Goal: Find specific page/section: Find specific page/section

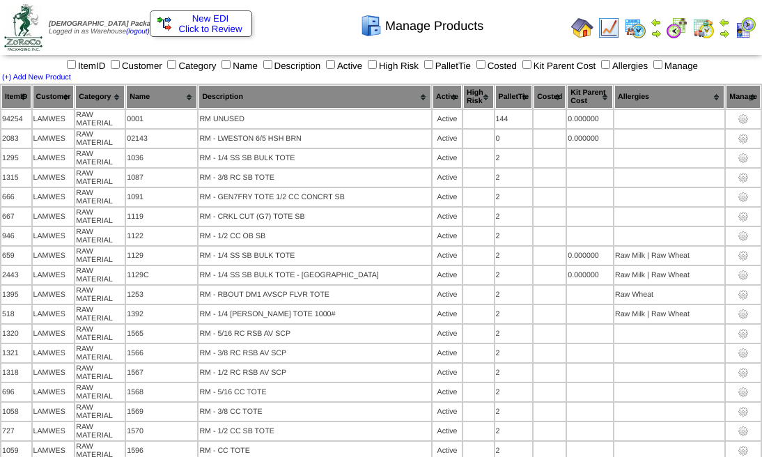
scroll to position [8893, 0]
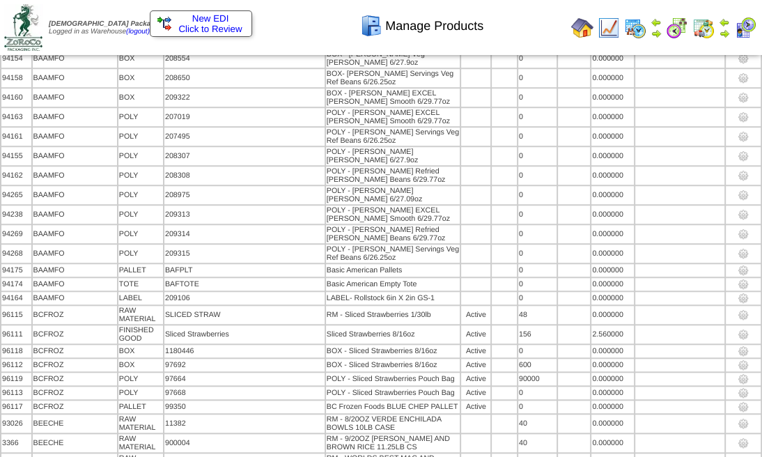
scroll to position [3127, 0]
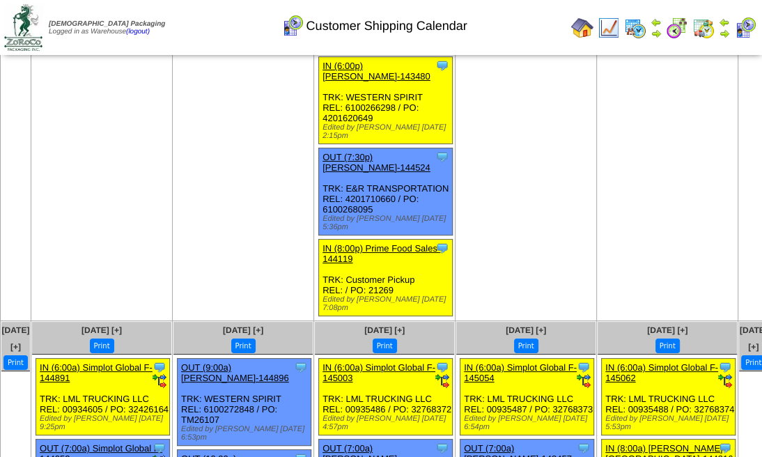
scroll to position [3448, 0]
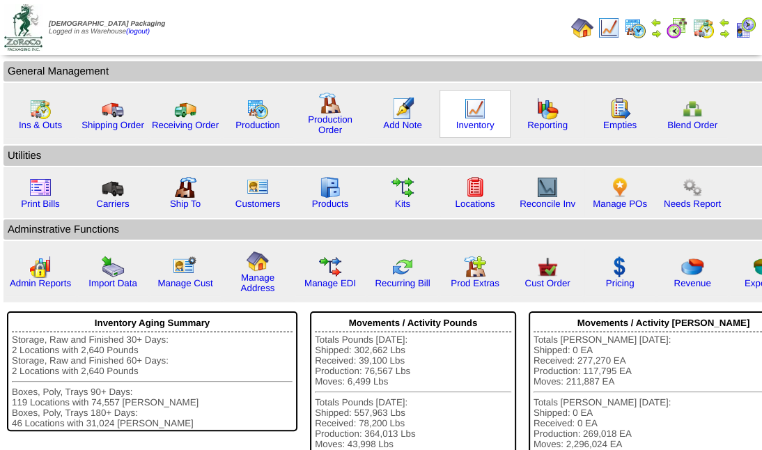
click at [473, 101] on img at bounding box center [475, 108] width 22 height 22
click at [329, 179] on img at bounding box center [330, 187] width 22 height 22
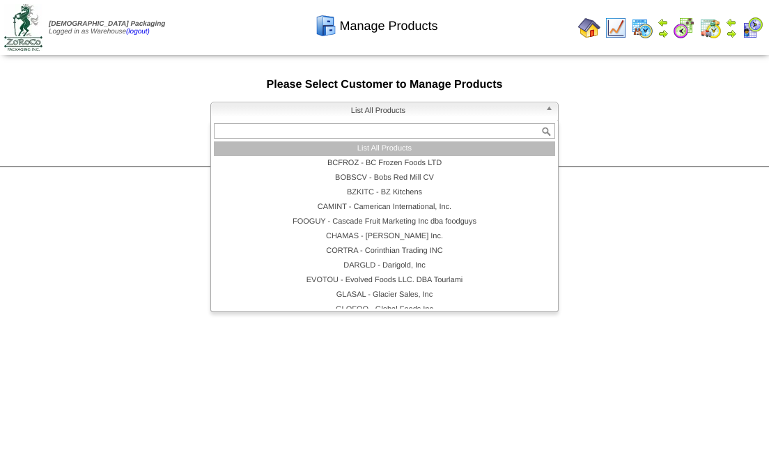
click at [484, 114] on span "List All Products" at bounding box center [378, 110] width 323 height 17
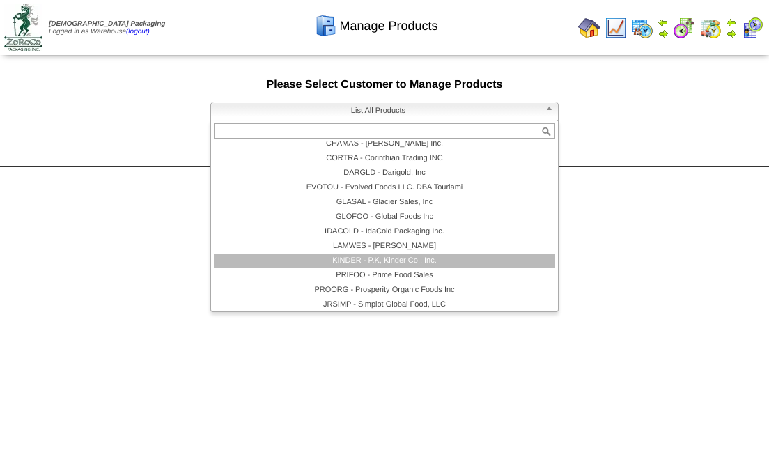
scroll to position [125, 0]
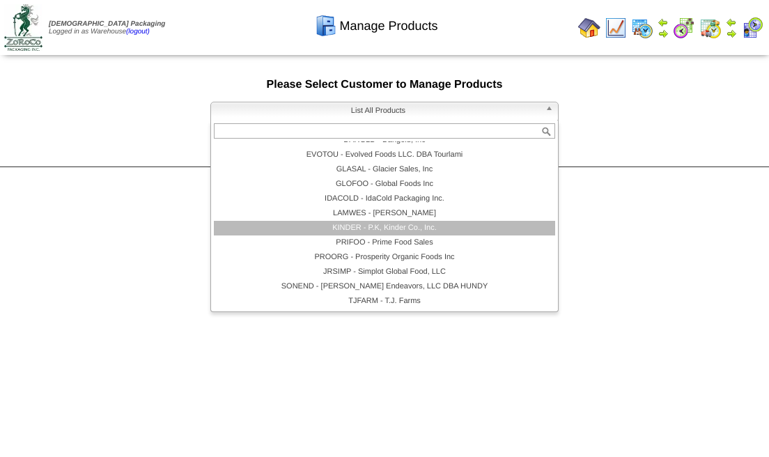
click at [412, 224] on li "KINDER - P.K, Kinder Co., Inc." at bounding box center [384, 228] width 341 height 15
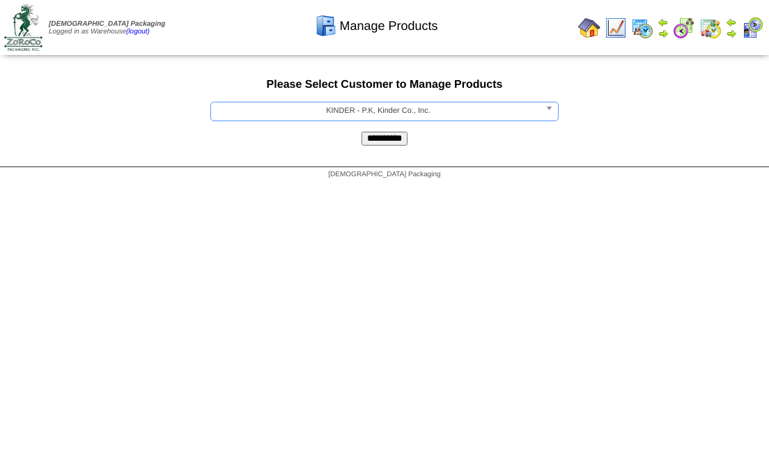
click at [402, 136] on input "**********" at bounding box center [384, 139] width 46 height 14
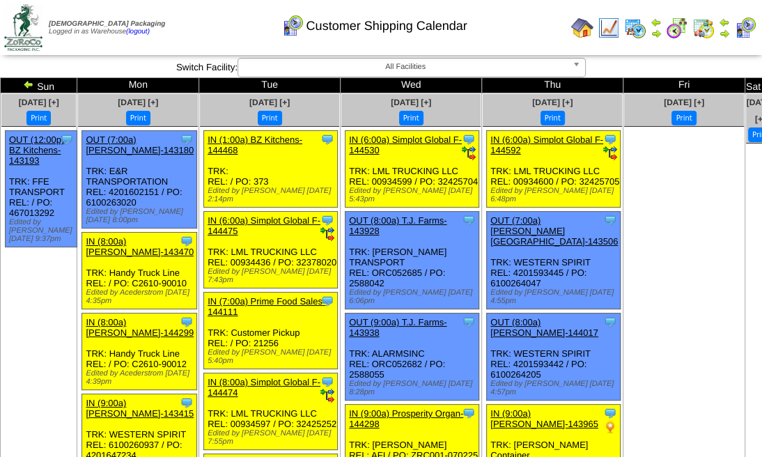
click at [704, 22] on img at bounding box center [703, 28] width 22 height 22
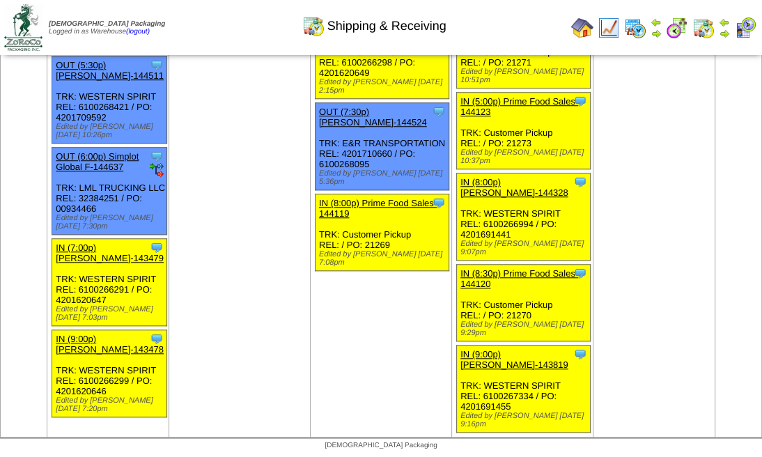
scroll to position [4401, 0]
